Goal: Transaction & Acquisition: Book appointment/travel/reservation

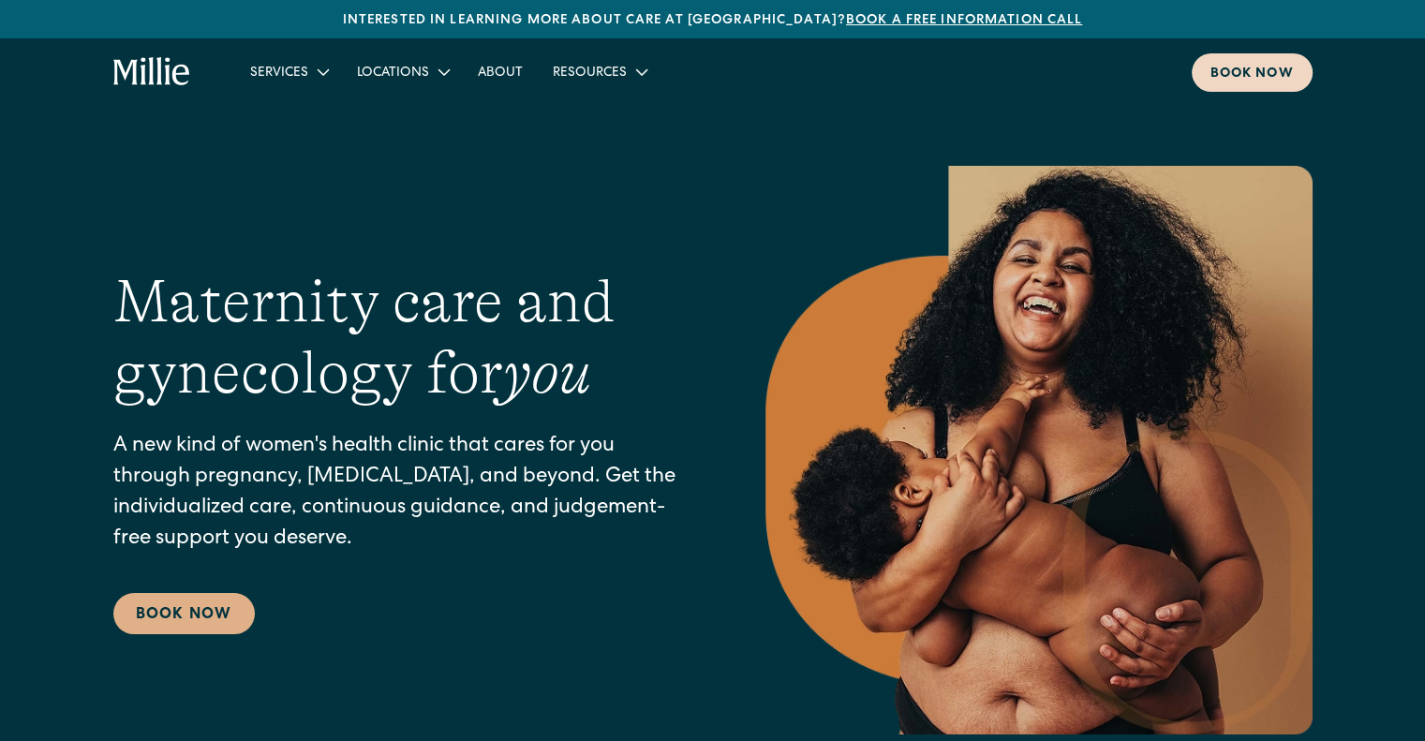
click at [1213, 60] on link "Book now" at bounding box center [1251, 72] width 121 height 38
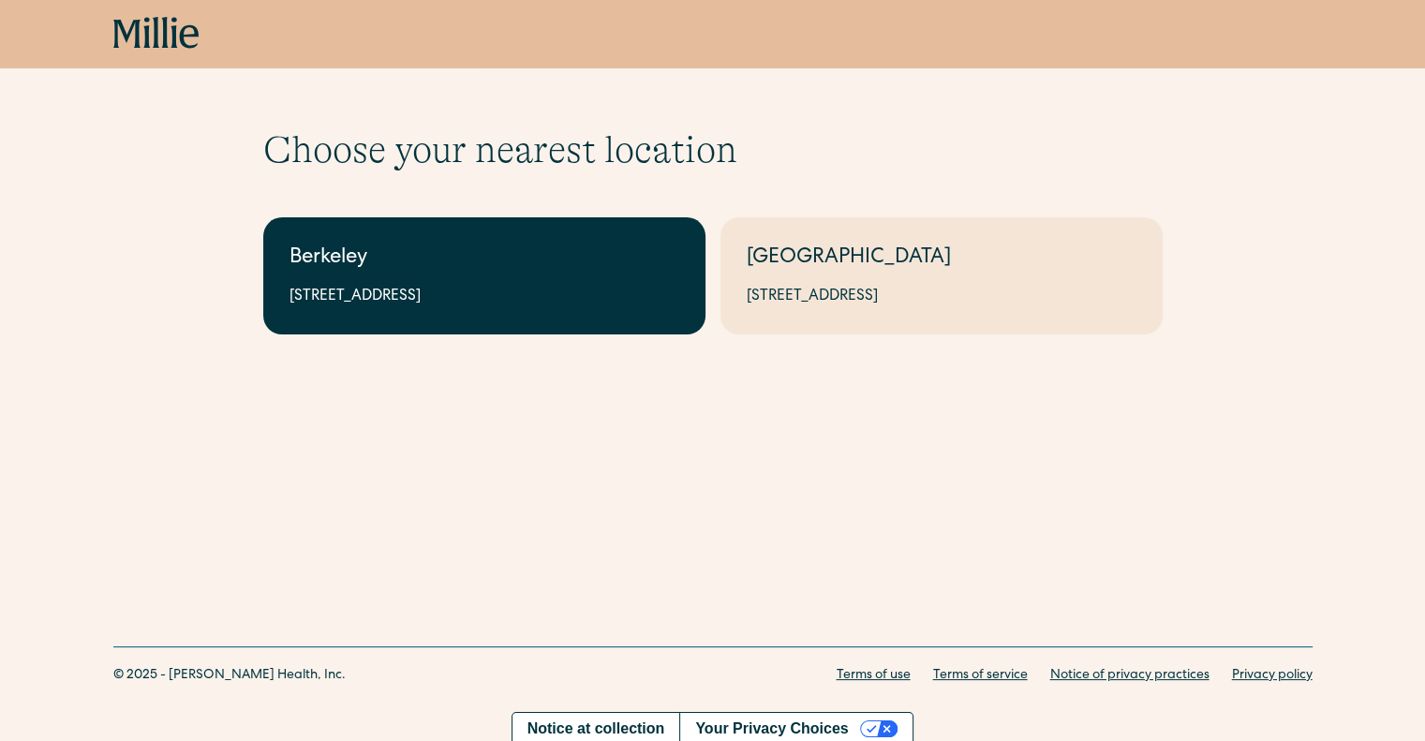
click at [602, 279] on link "Berkeley 2999 Regent St, Suite 524, Berkeley, CA 94705" at bounding box center [484, 275] width 442 height 117
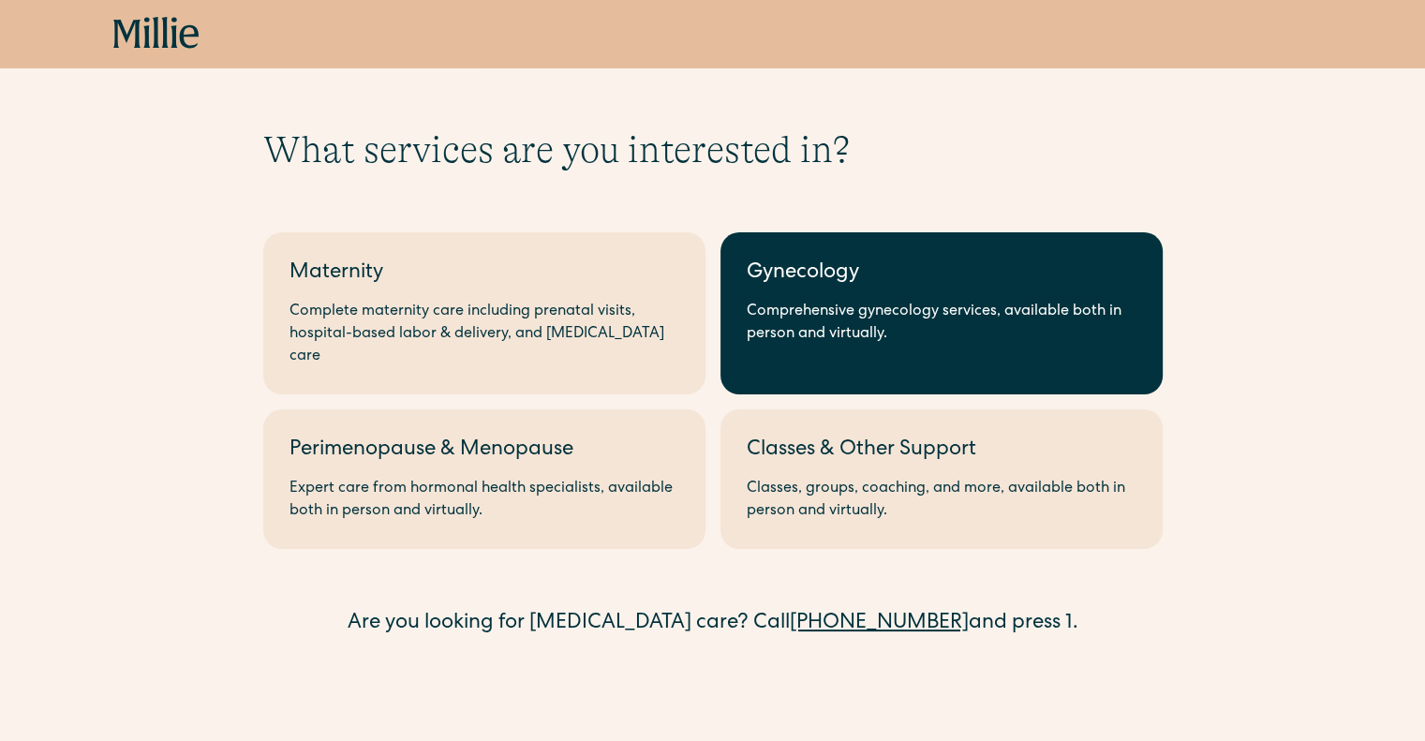
click at [872, 269] on div "Gynecology" at bounding box center [942, 274] width 390 height 31
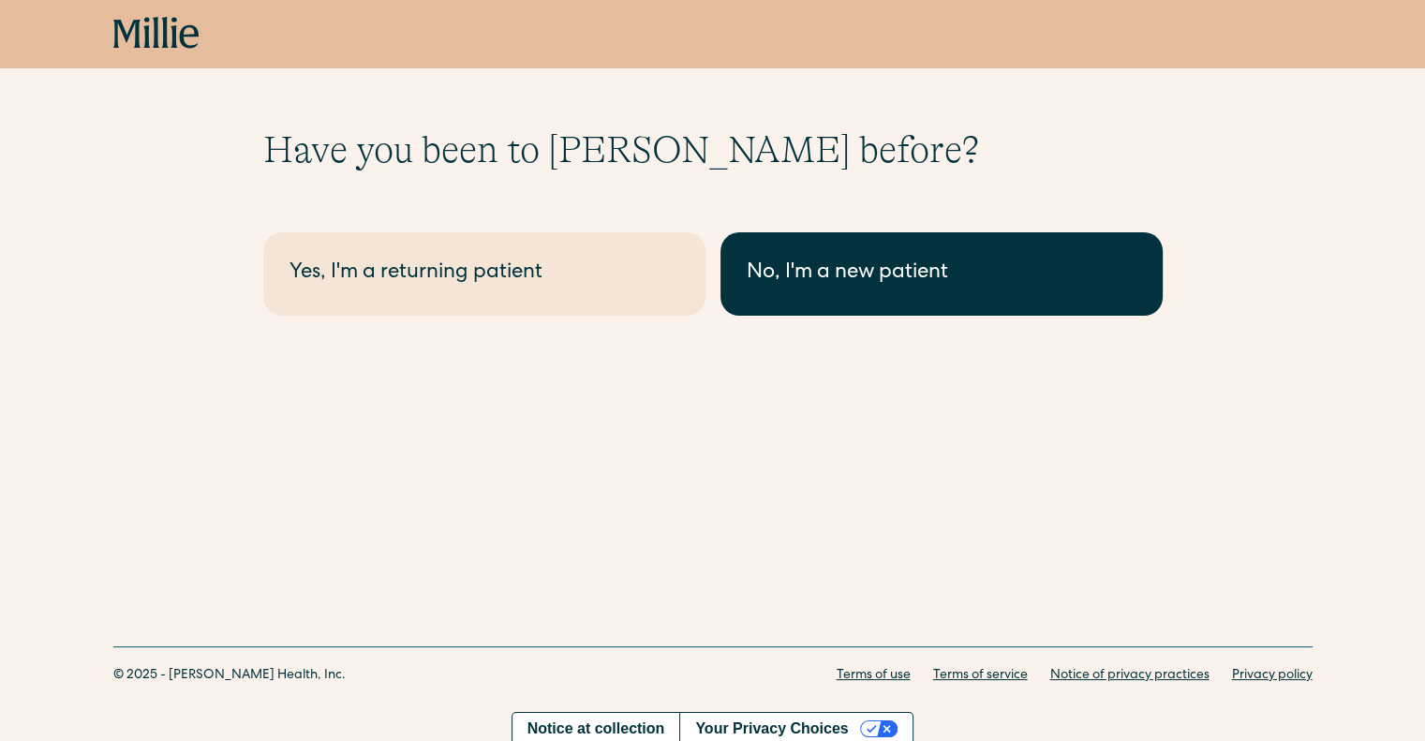
click at [880, 259] on div "No, I'm a new patient" at bounding box center [942, 274] width 390 height 31
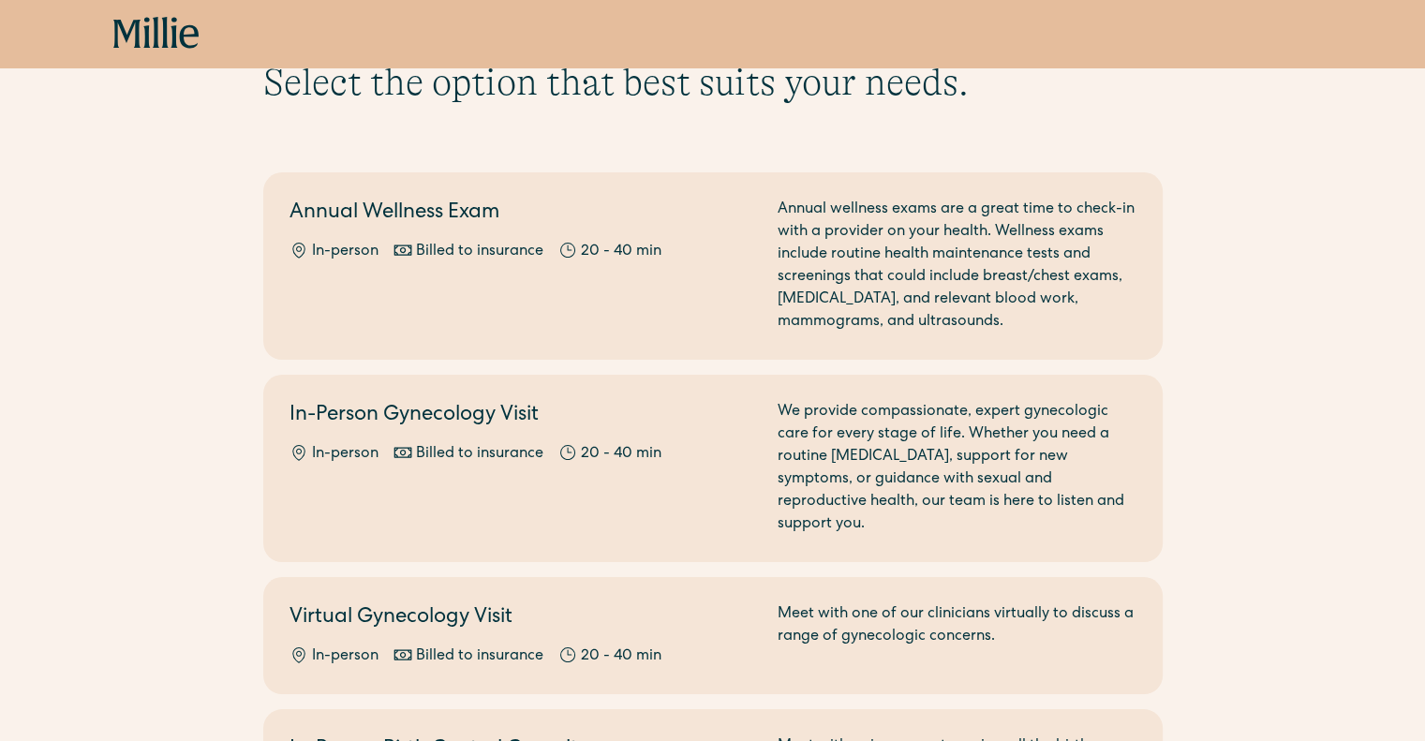
scroll to position [94, 0]
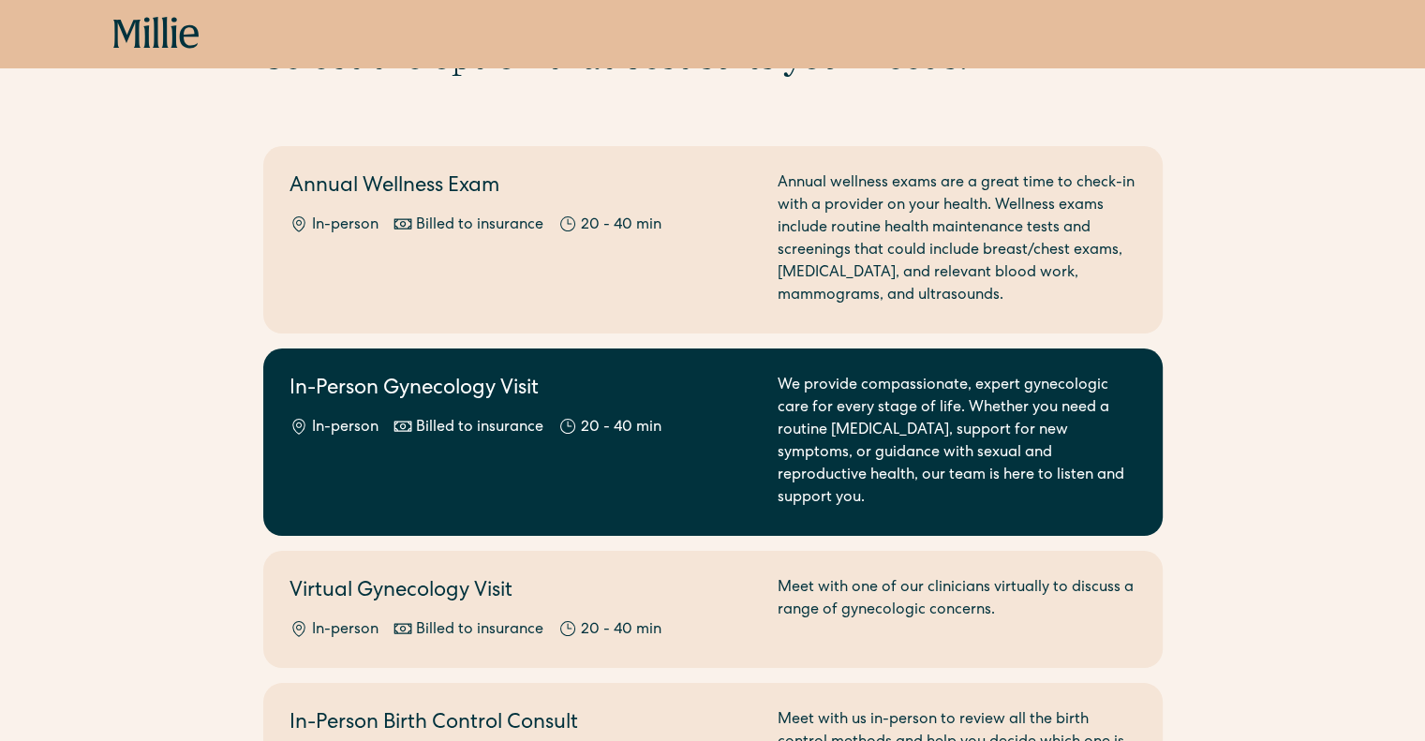
click at [575, 439] on div "In-Person Gynecology Visit In-person Billed to insurance 20 - 40 min" at bounding box center [522, 442] width 466 height 135
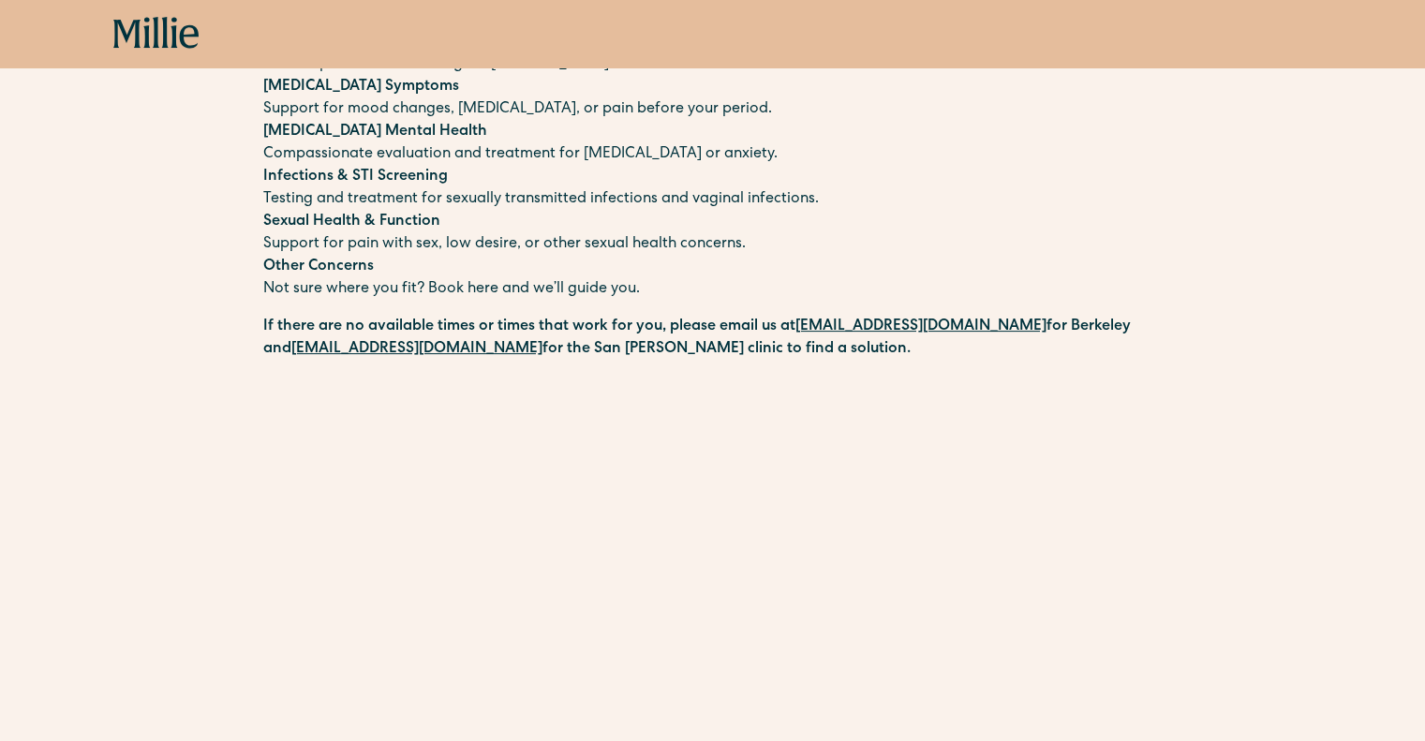
scroll to position [67, 0]
